Goal: Task Accomplishment & Management: Complete application form

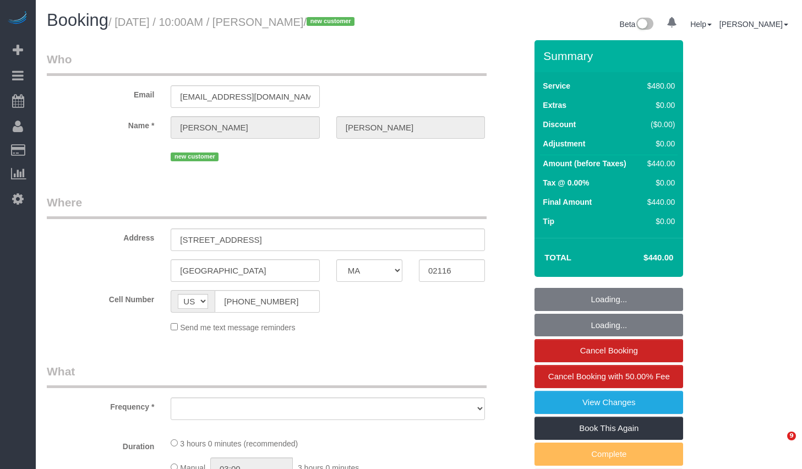
select select "MA"
select select "object:1080"
select select "string:stripe-pm_1S6AvA4VGloSiKo7xSJDXScx"
select select "2"
select select "180"
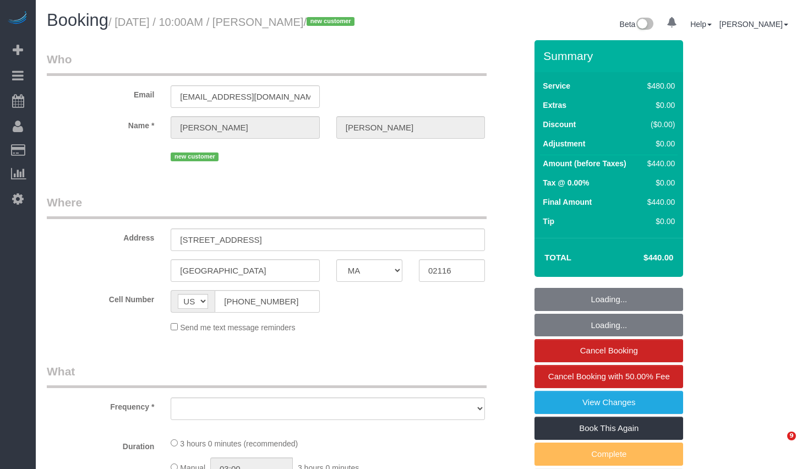
select select "number:58"
select select "number:70"
select select "number:15"
select select "number:5"
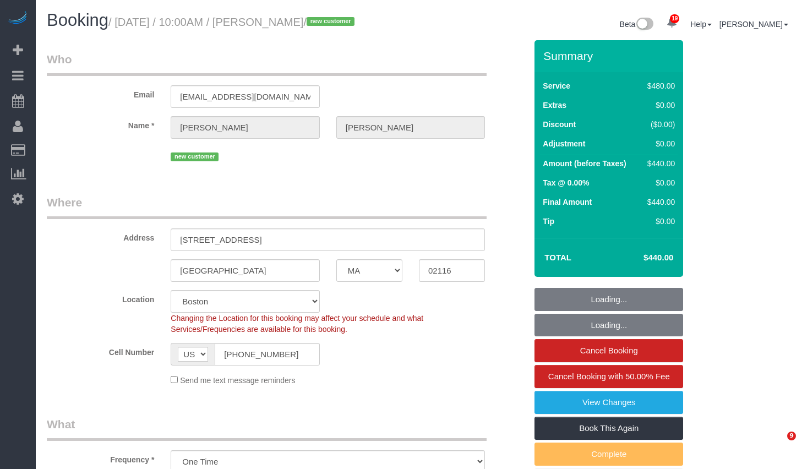
select select "spot1"
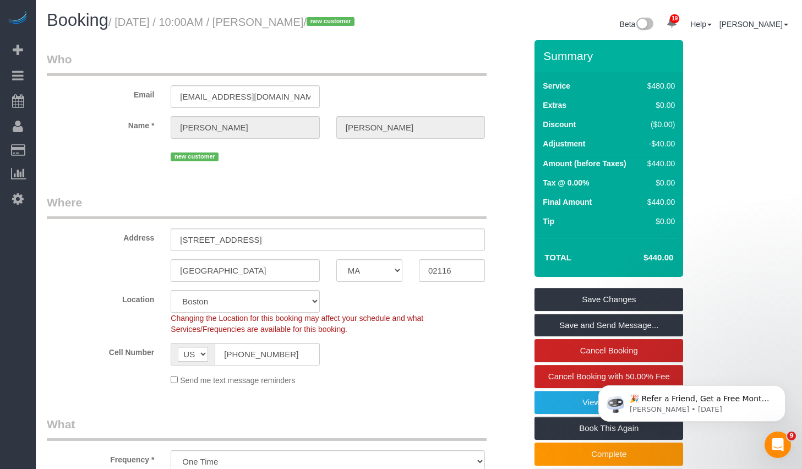
click at [322, 14] on h1 "Booking / September 16, 2025 / 10:00AM / Geraldine Dolan / new customer" at bounding box center [229, 20] width 364 height 19
drag, startPoint x: 289, startPoint y: 26, endPoint x: 367, endPoint y: 26, distance: 78.2
click at [358, 26] on small "/ September 16, 2025 / 10:00AM / Geraldine Dolan / new customer" at bounding box center [232, 22] width 249 height 12
copy small "Geraldine Dolan"
drag, startPoint x: 124, startPoint y: 24, endPoint x: 370, endPoint y: 26, distance: 245.6
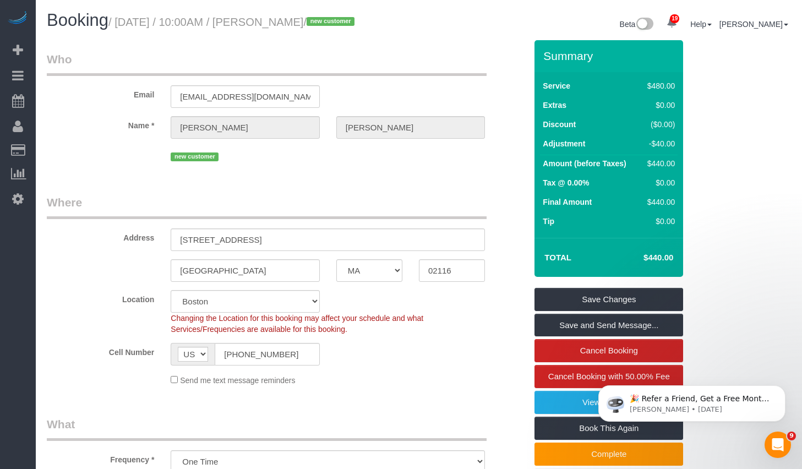
click at [358, 25] on small "/ September 16, 2025 / 10:00AM / Geraldine Dolan / new customer" at bounding box center [232, 22] width 249 height 12
copy small "September 16, 2025 / 10:00AM / Geraldine Dolan"
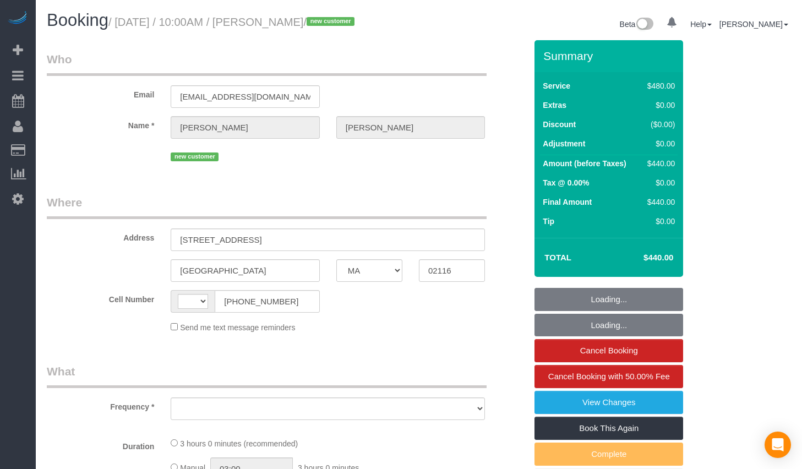
select select "MA"
select select "string:[GEOGRAPHIC_DATA]"
select select "object:795"
select select "string:stripe-pm_1S6AvA4VGloSiKo7xSJDXScx"
select select "number:58"
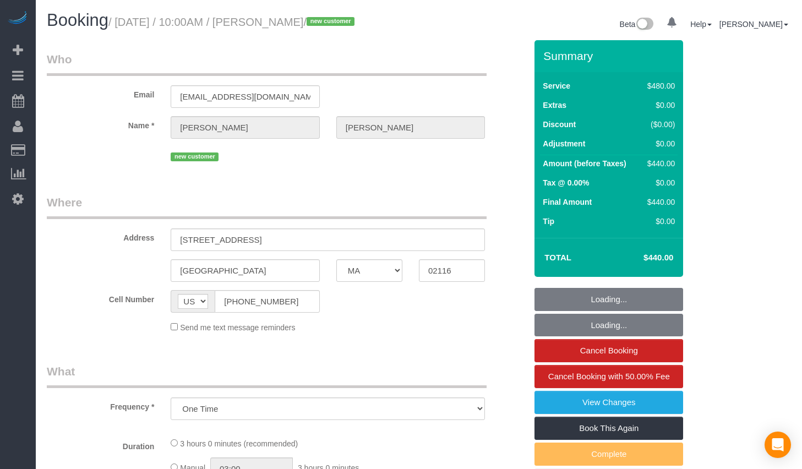
select select "number:70"
select select "number:15"
select select "number:5"
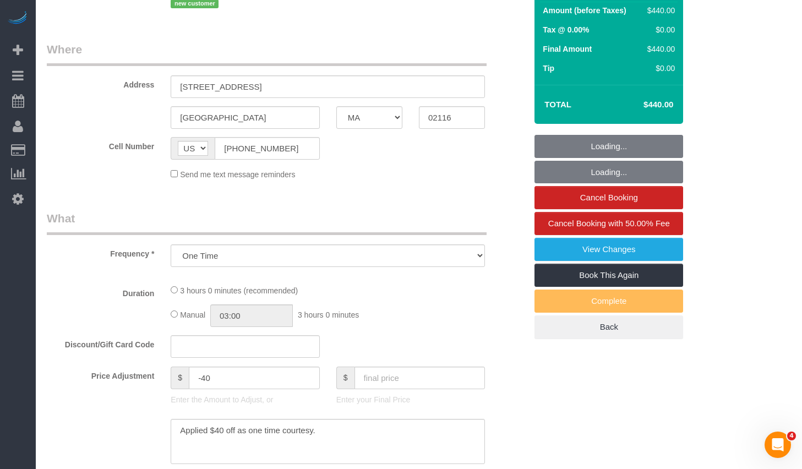
select select "spot1"
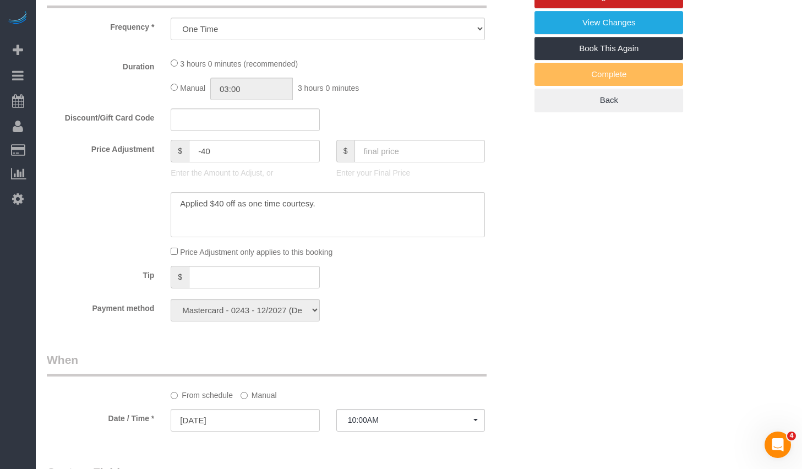
select select "2"
select select "180"
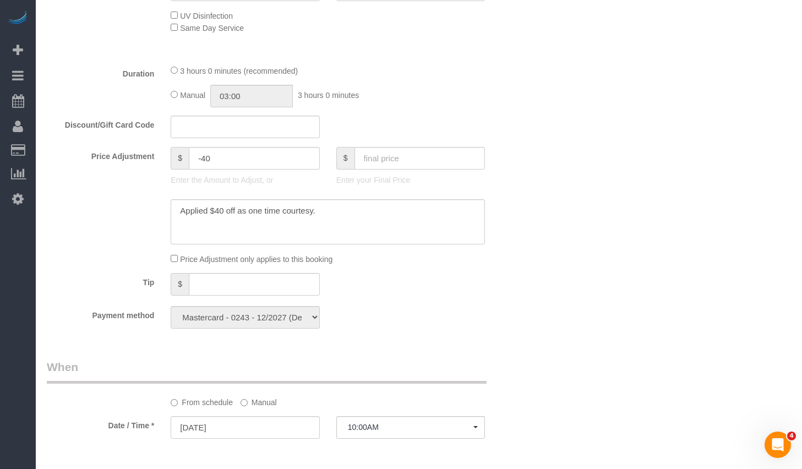
select select
select select "object:1133"
select select "spot40"
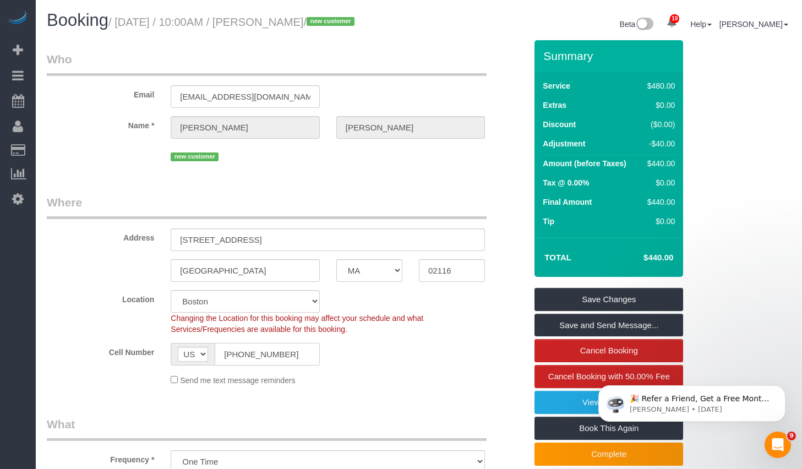
click at [295, 366] on input "[PHONE_NUMBER]" at bounding box center [267, 354] width 105 height 23
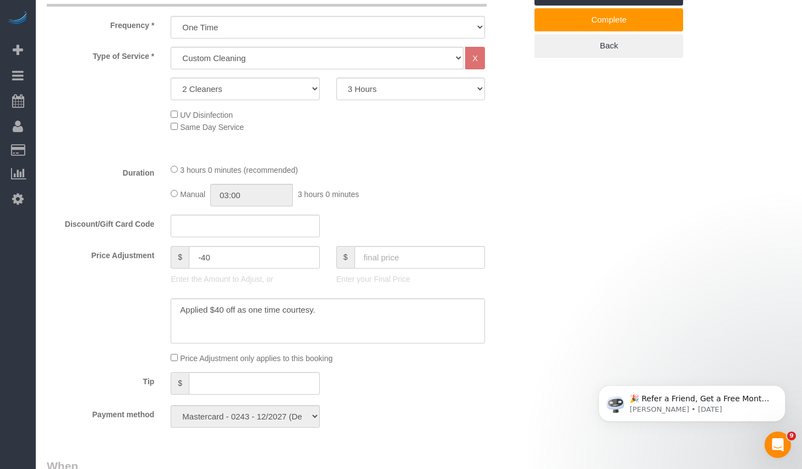
scroll to position [363, 0]
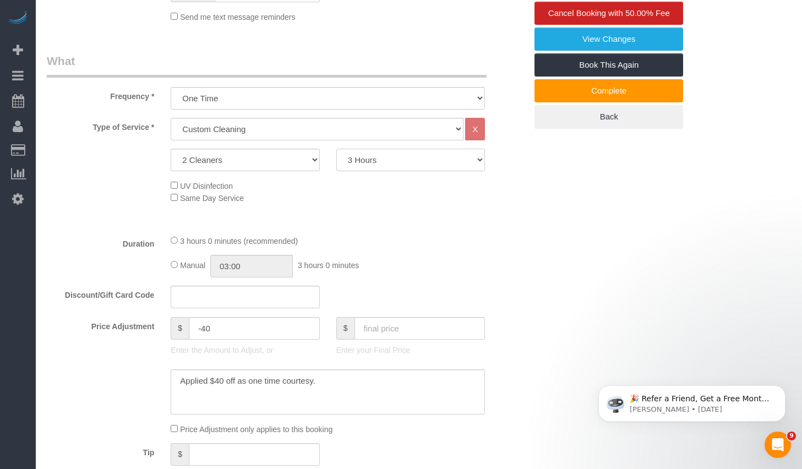
click at [389, 171] on select "2 Hours 2.5 Hours 3 Hours 3.5 Hours 4 Hours 4.5 Hours 5 Hours 5.5 Hours 6 Hours…" at bounding box center [411, 160] width 149 height 23
click at [419, 171] on select "2 Hours 2.5 Hours 3 Hours 3.5 Hours 4 Hours 4.5 Hours 5 Hours 5.5 Hours 6 Hours…" at bounding box center [411, 160] width 149 height 23
select select "210"
click at [337, 162] on select "2 Hours 2.5 Hours 3 Hours 3.5 Hours 4 Hours 4.5 Hours 5 Hours 5.5 Hours 6 Hours…" at bounding box center [411, 160] width 149 height 23
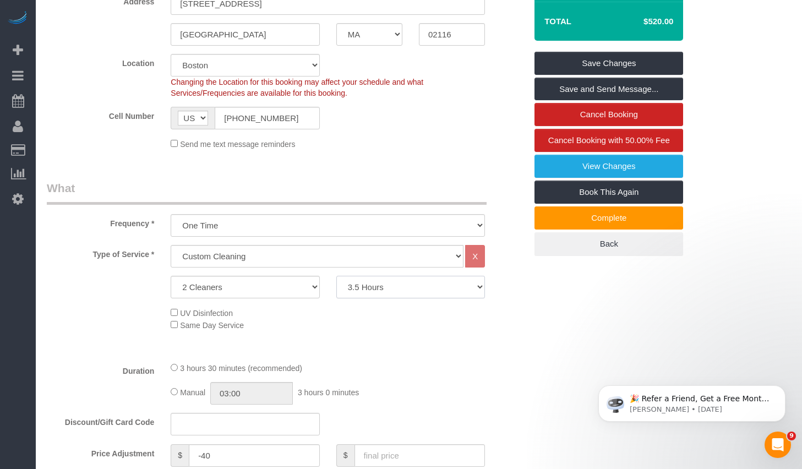
select select "spot79"
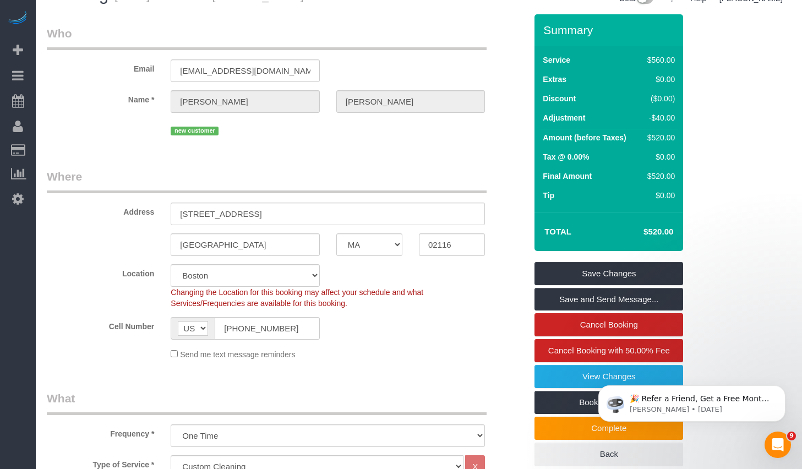
scroll to position [124, 0]
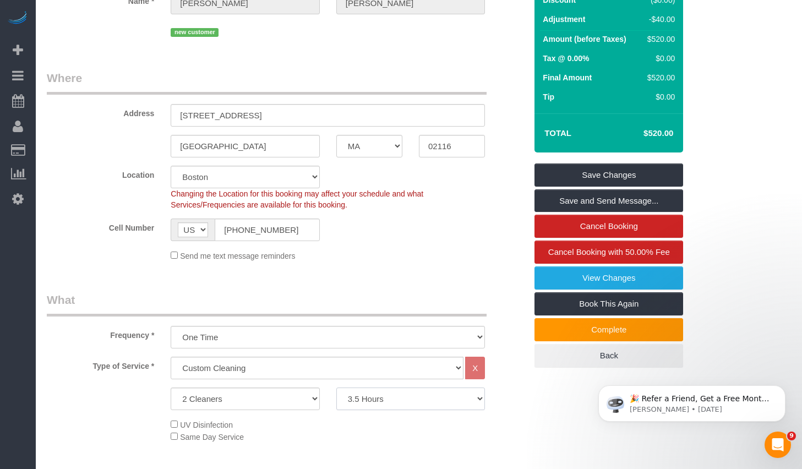
click at [397, 410] on select "2 Hours 2.5 Hours 3 Hours 3.5 Hours 4 Hours 4.5 Hours 5 Hours 5.5 Hours 6 Hours…" at bounding box center [411, 399] width 149 height 23
select select "240"
click at [337, 401] on select "2 Hours 2.5 Hours 3 Hours 3.5 Hours 4 Hours 4.5 Hours 5 Hours 5.5 Hours 6 Hours…" at bounding box center [411, 399] width 149 height 23
select select "spot118"
click at [437, 410] on select "2 Hours 2.5 Hours 3 Hours 3.5 Hours 4 Hours 4.5 Hours 5 Hours 5.5 Hours 6 Hours…" at bounding box center [411, 399] width 149 height 23
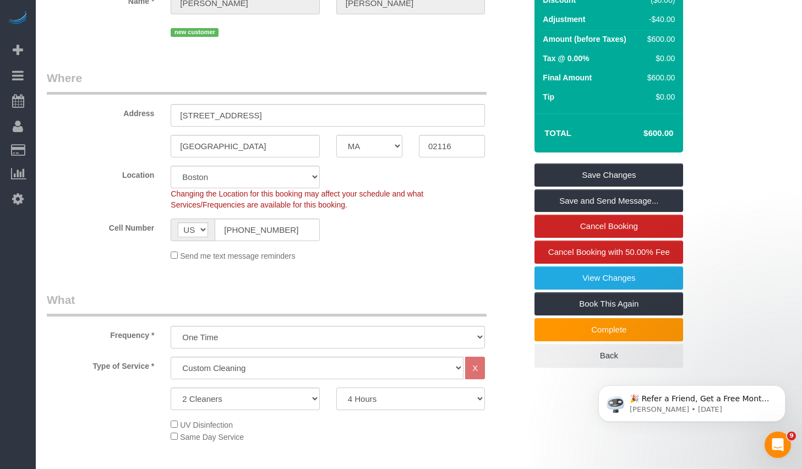
select select "180"
click at [337, 401] on select "2 Hours 2.5 Hours 3 Hours 3.5 Hours 4 Hours 4.5 Hours 5 Hours 5.5 Hours 6 Hours…" at bounding box center [411, 399] width 149 height 23
select select "spot157"
click at [385, 410] on select "2 Hours 2.5 Hours 3 Hours 3.5 Hours 4 Hours 4.5 Hours 5 Hours 5.5 Hours 6 Hours…" at bounding box center [411, 399] width 149 height 23
select select "240"
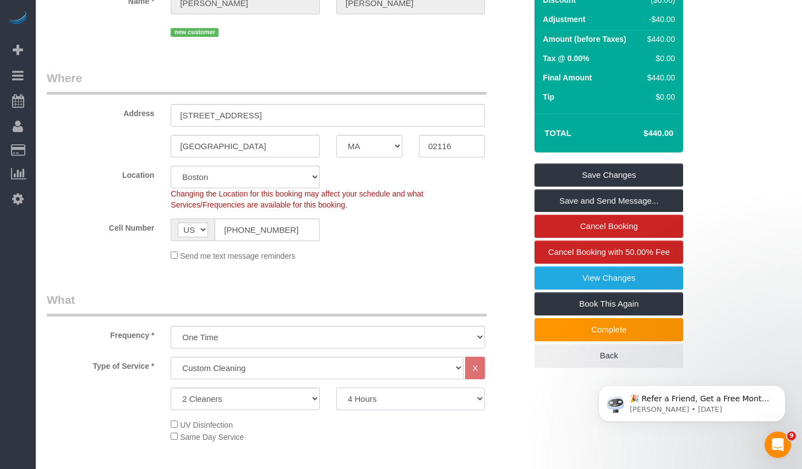
click at [337, 401] on select "2 Hours 2.5 Hours 3 Hours 3.5 Hours 4 Hours 4.5 Hours 5 Hours 5.5 Hours 6 Hours…" at bounding box center [411, 399] width 149 height 23
select select "spot196"
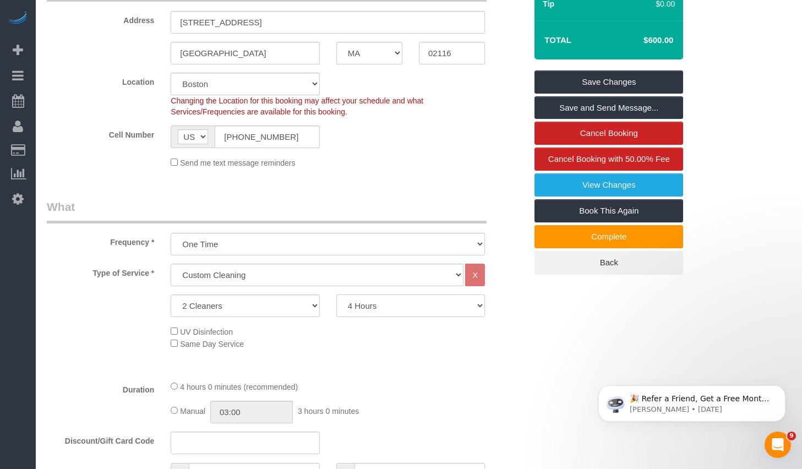
scroll to position [85, 0]
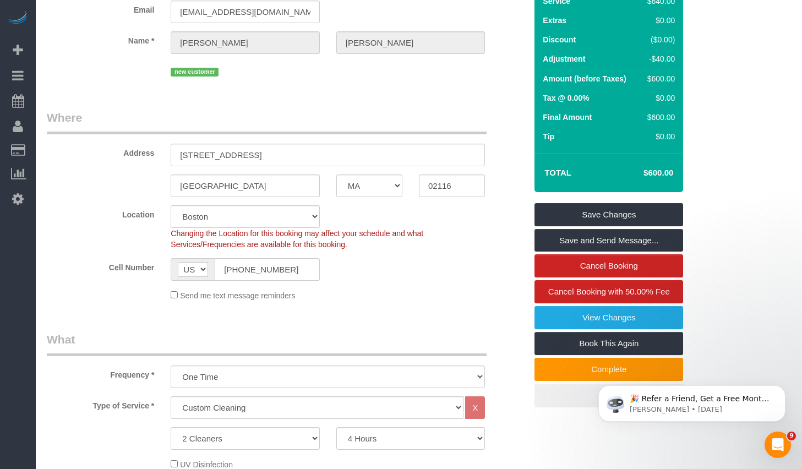
click at [426, 301] on div "Send me text message reminders" at bounding box center [327, 295] width 331 height 12
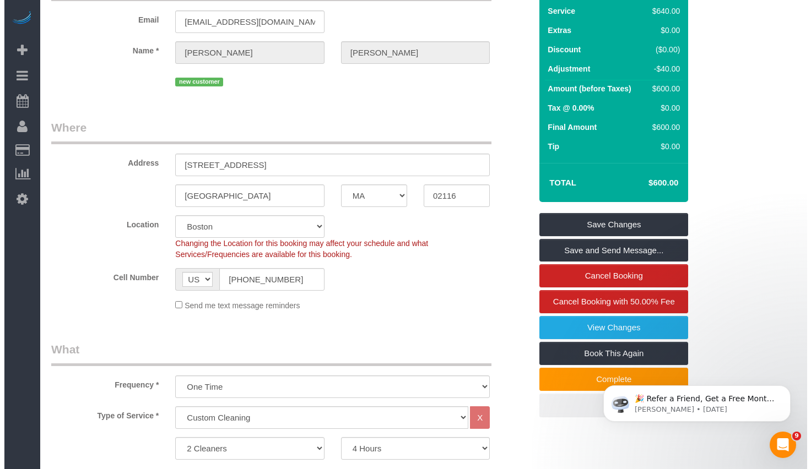
scroll to position [0, 0]
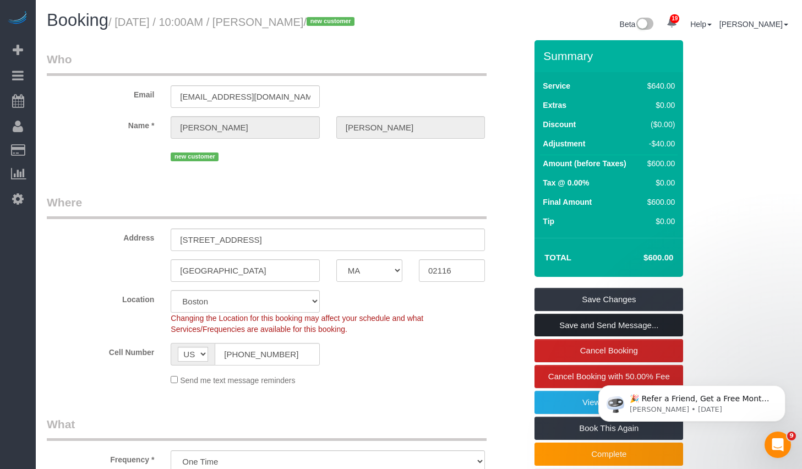
click at [589, 333] on link "Save and Send Message..." at bounding box center [609, 325] width 149 height 23
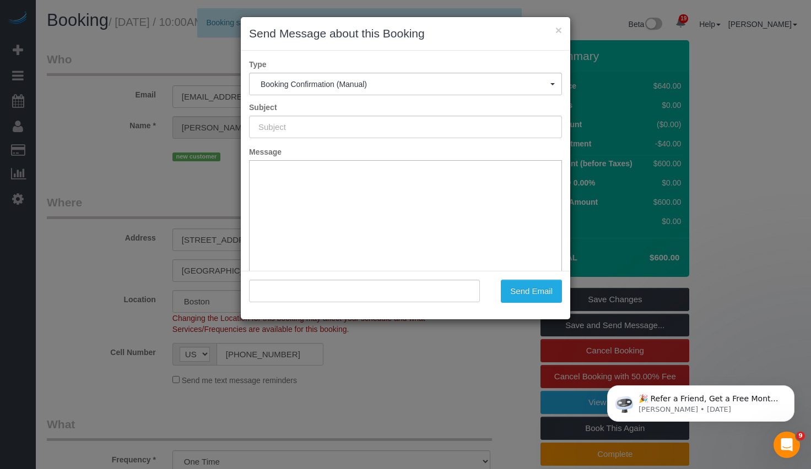
type input "Cleaning Confirmed for 09/16/2025 at 10:00am"
type input ""Geraldine Dolan" <gdolan@comcast.net>"
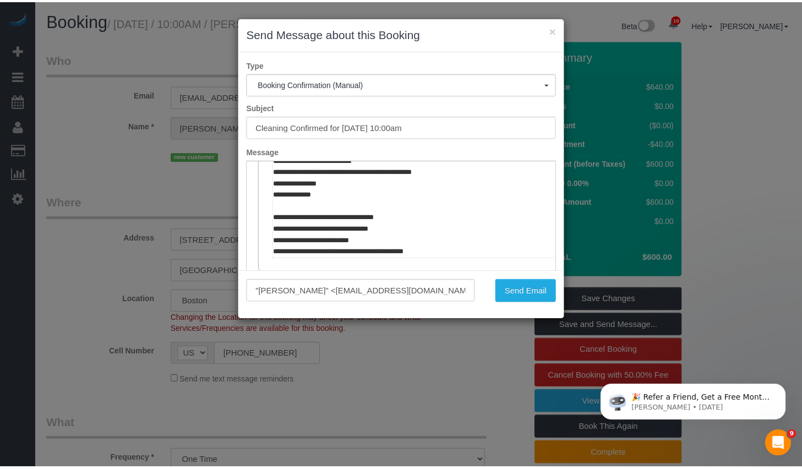
scroll to position [593, 0]
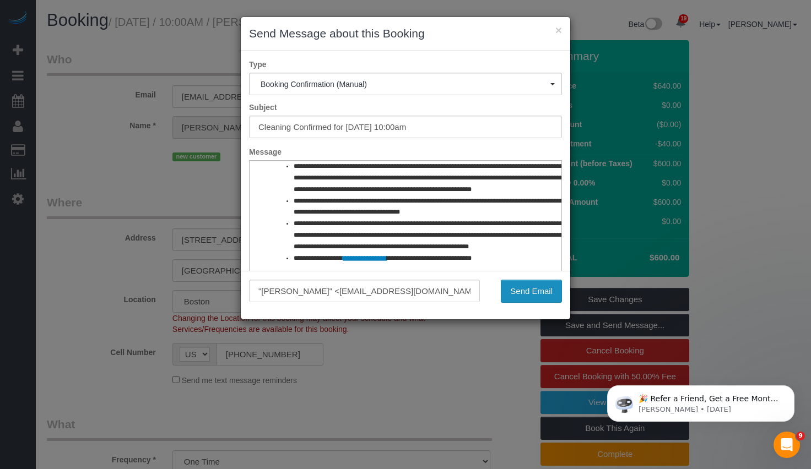
click at [533, 292] on button "Send Email" at bounding box center [531, 291] width 61 height 23
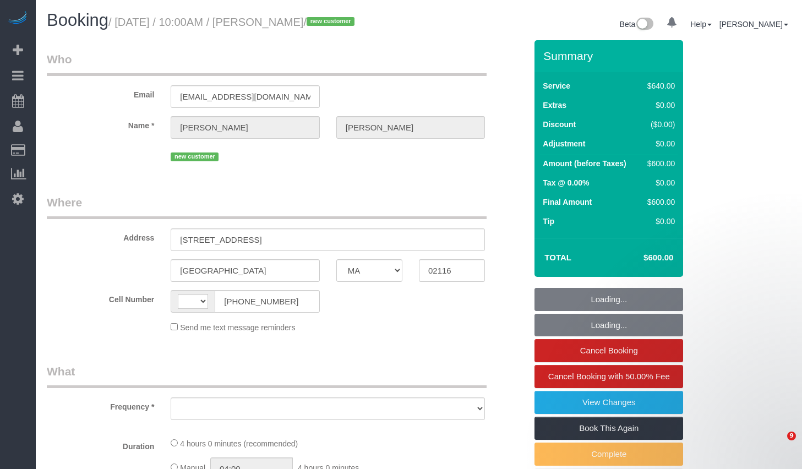
select select "MA"
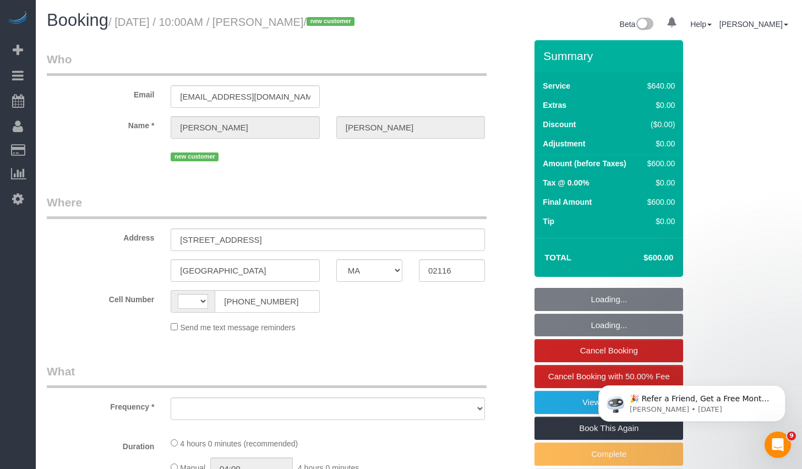
select select "string:US"
select select "string:stripe-pm_1S6AvA4VGloSiKo7xSJDXScx"
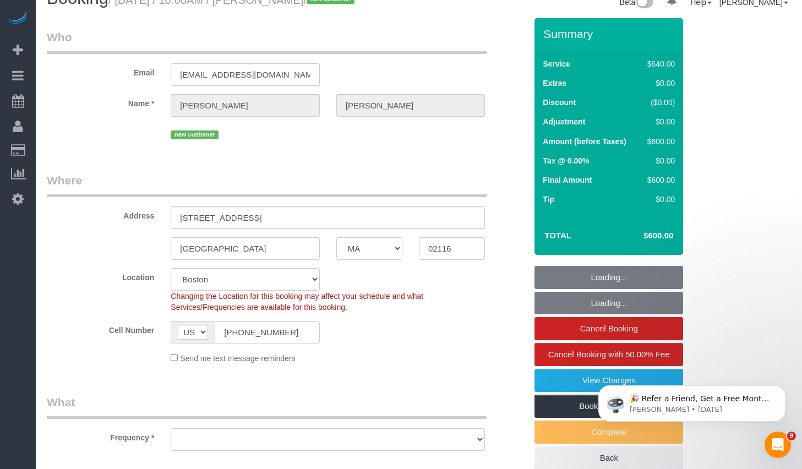
select select "object:942"
select select "spot1"
select select "number:58"
select select "number:70"
select select "number:15"
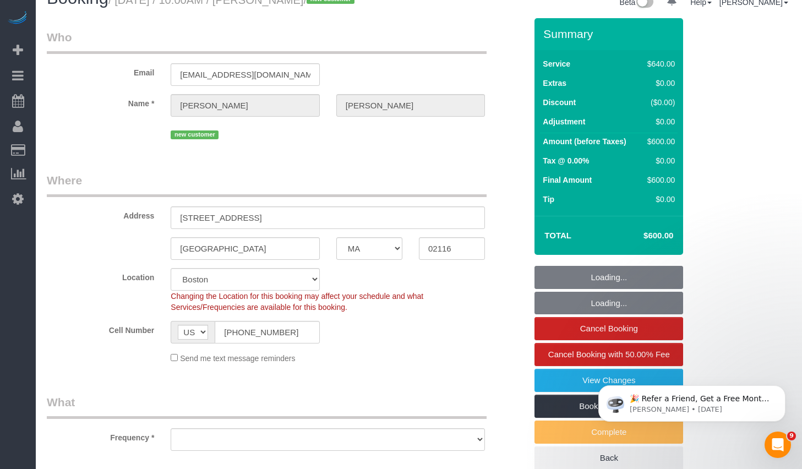
select select "number:5"
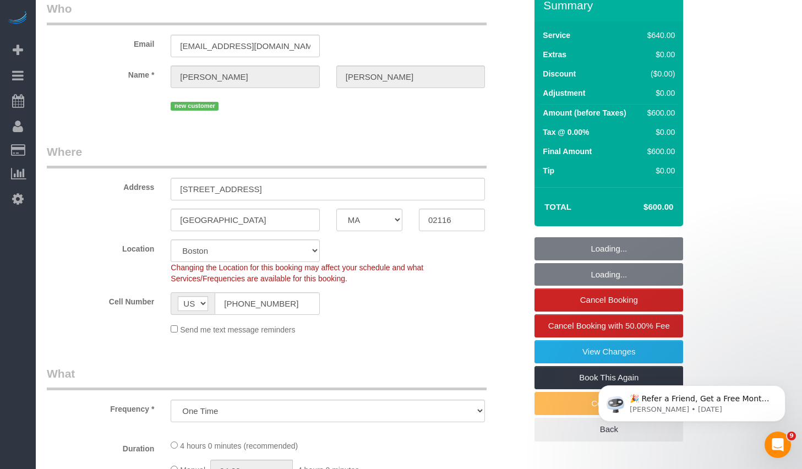
select select "2"
select select "240"
select select "object:1133"
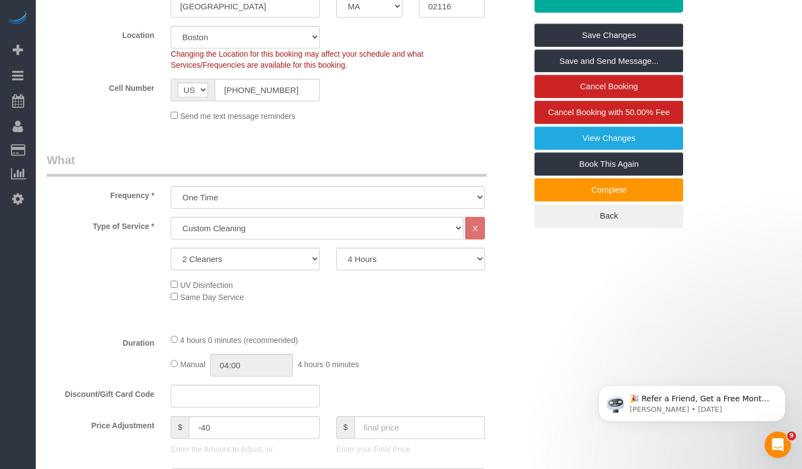
scroll to position [242, 0]
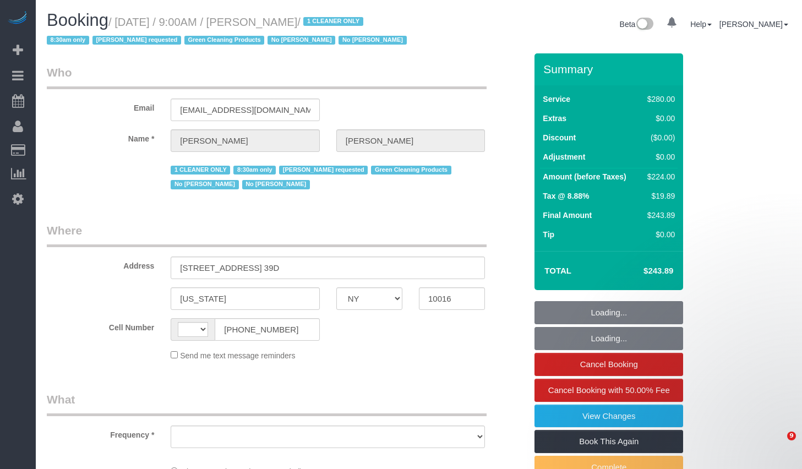
select select "NY"
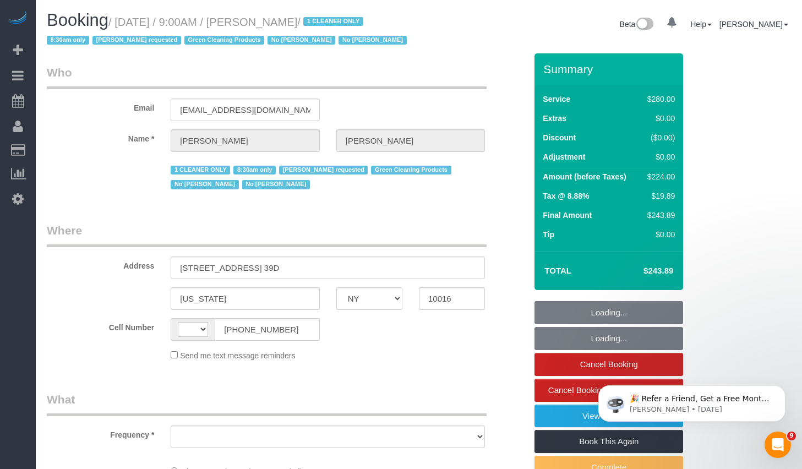
select select "string:[GEOGRAPHIC_DATA]"
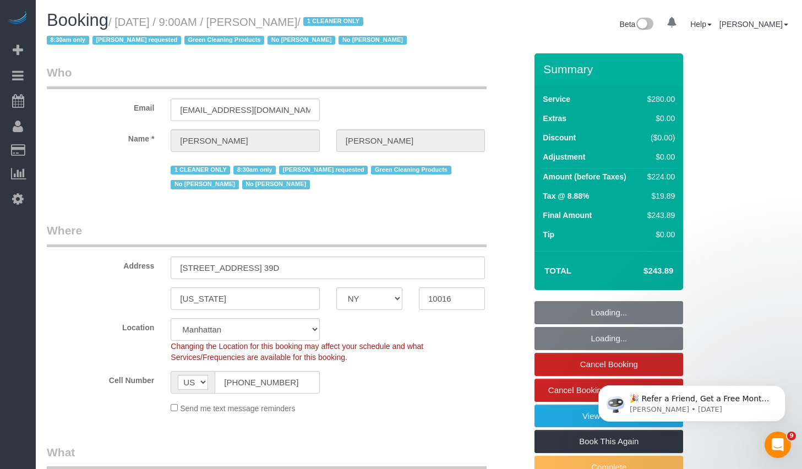
select select "object:1047"
select select "210"
select select "number:89"
select select "number:90"
select select "number:15"
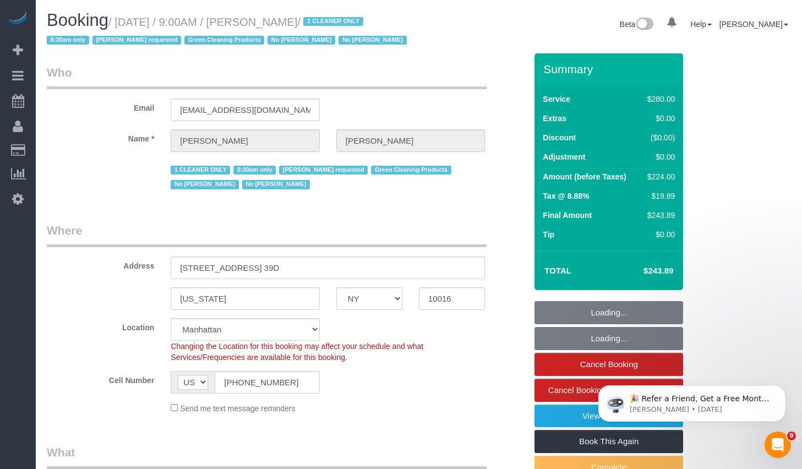
select select "number:5"
select select "string:stripe-pm_1Pz1Rj4VGloSiKo7Opl5Xfd6"
select select "spot1"
drag, startPoint x: 123, startPoint y: 19, endPoint x: 353, endPoint y: 20, distance: 230.2
click at [353, 20] on small "/ September 16, 2025 / 9:00AM / Sheila Murthy / 1 CLEANER ONLY 8:30am only Ana …" at bounding box center [228, 31] width 363 height 31
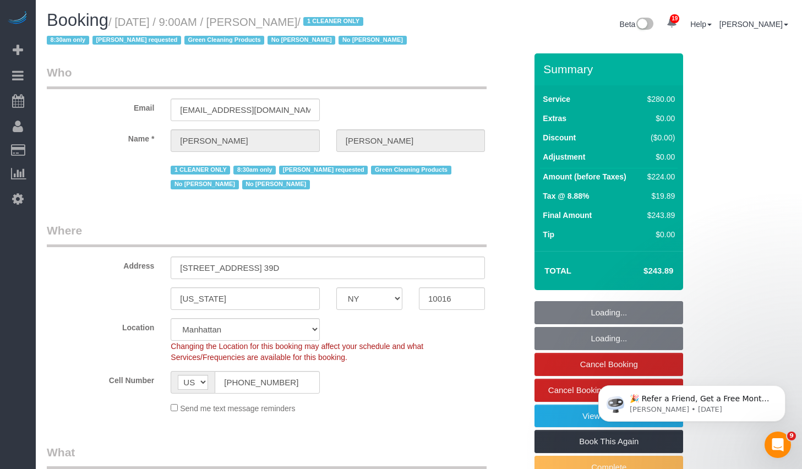
copy small "September 16, 2025 / 9:00AM / Sheila Murthy"
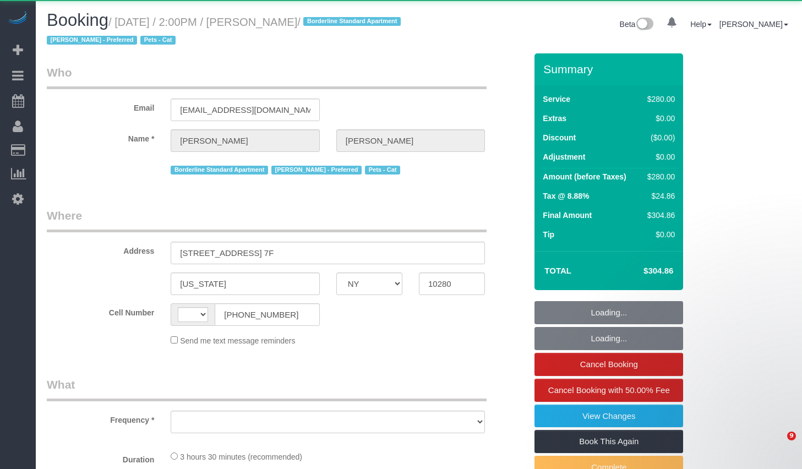
select select "NY"
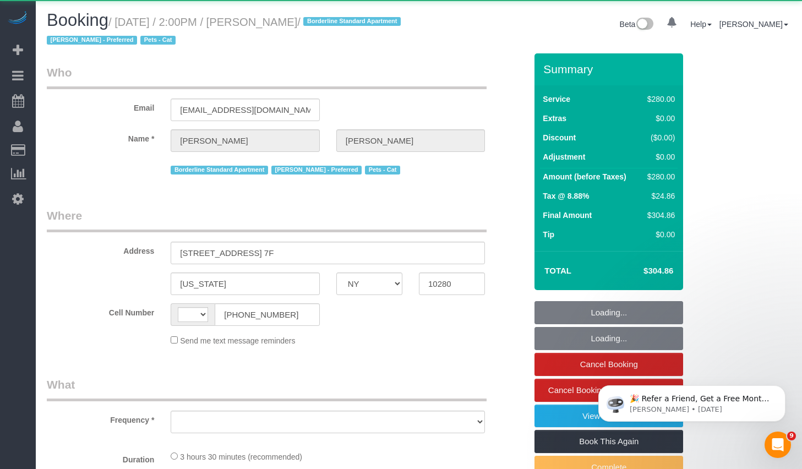
select select "string:[GEOGRAPHIC_DATA]"
select select "object:803"
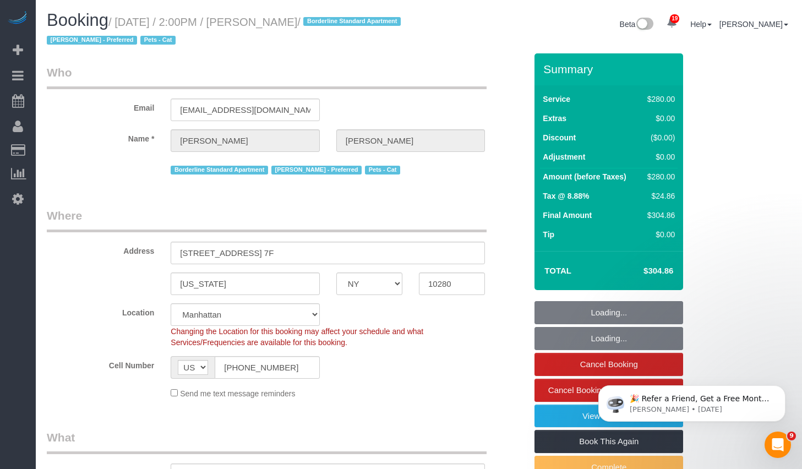
click at [123, 21] on small "/ [DATE] / 2:00PM / [PERSON_NAME] / Borderline Standard Apartment [PERSON_NAME]…" at bounding box center [225, 31] width 357 height 31
select select "string:stripe-pm_1S7Pml4VGloSiKo78ZClDSfd"
select select "210"
select select "number:89"
select select "number:75"
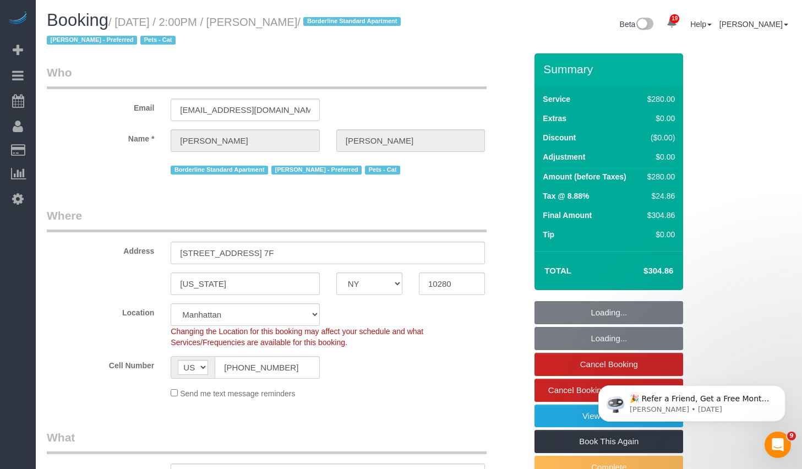
select select "number:14"
select select "number:5"
select select "object:1083"
select select "spot1"
drag, startPoint x: 125, startPoint y: 22, endPoint x: 347, endPoint y: 27, distance: 222.0
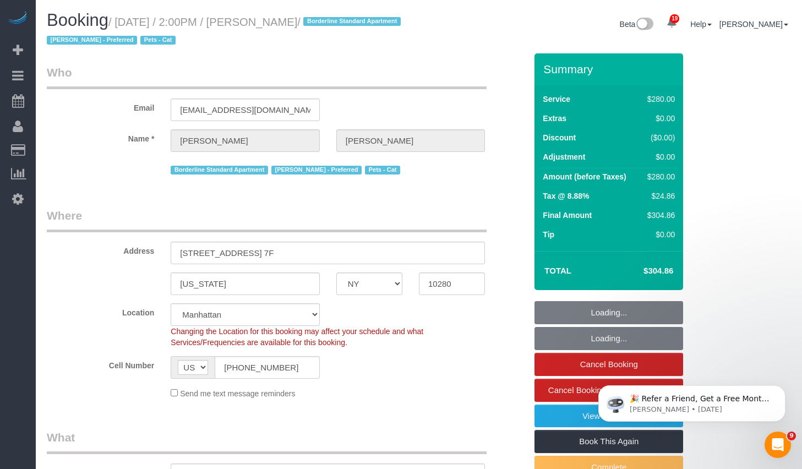
click at [347, 27] on small "/ [DATE] / 2:00PM / [PERSON_NAME] / Borderline Standard Apartment [PERSON_NAME]…" at bounding box center [225, 31] width 357 height 31
copy small "[DATE] / 2:00PM / [PERSON_NAME]"
